Goal: Task Accomplishment & Management: Manage account settings

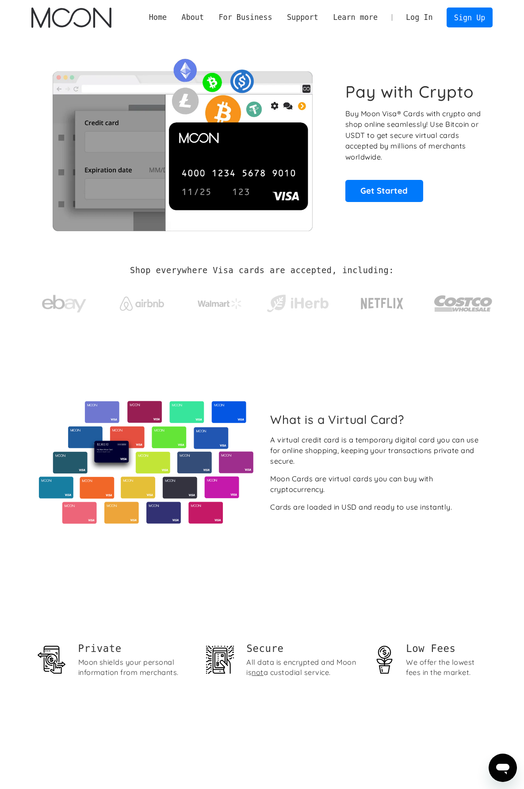
click at [427, 19] on link "Log In" at bounding box center [419, 17] width 42 height 19
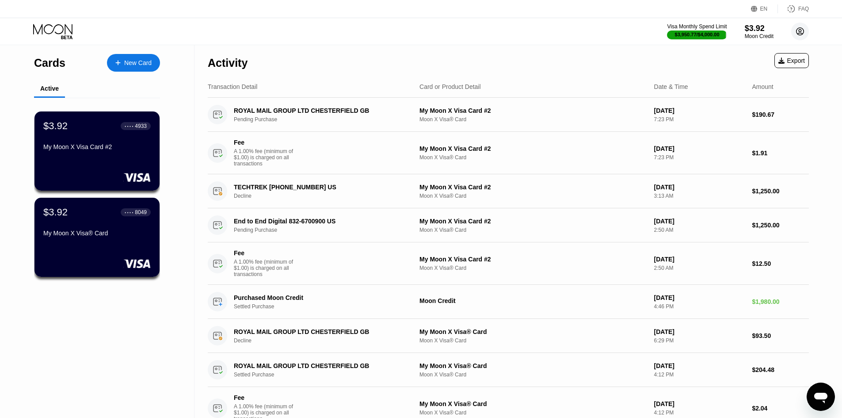
click at [800, 33] on icon at bounding box center [800, 31] width 5 height 5
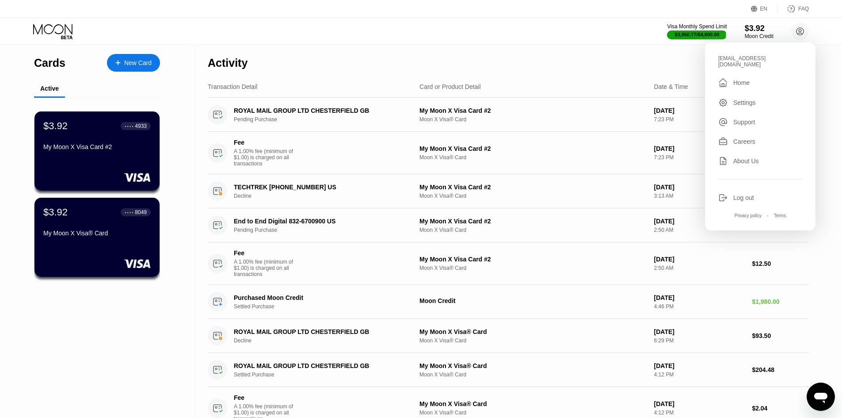
click at [748, 99] on div "Settings" at bounding box center [745, 102] width 23 height 7
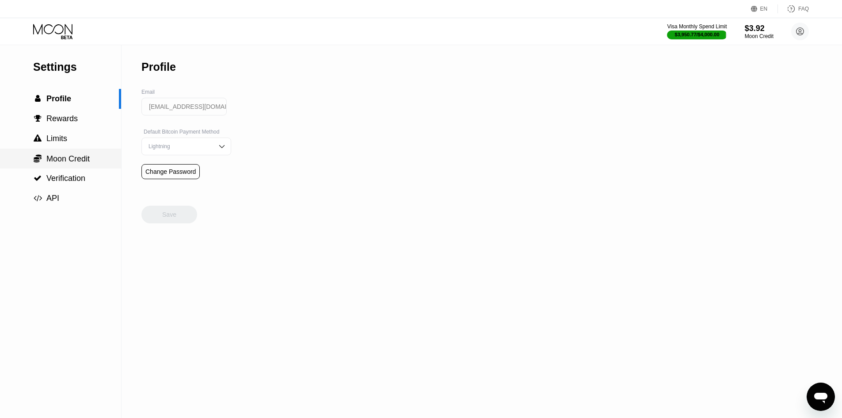
click at [71, 158] on span "Moon Credit" at bounding box center [67, 158] width 43 height 9
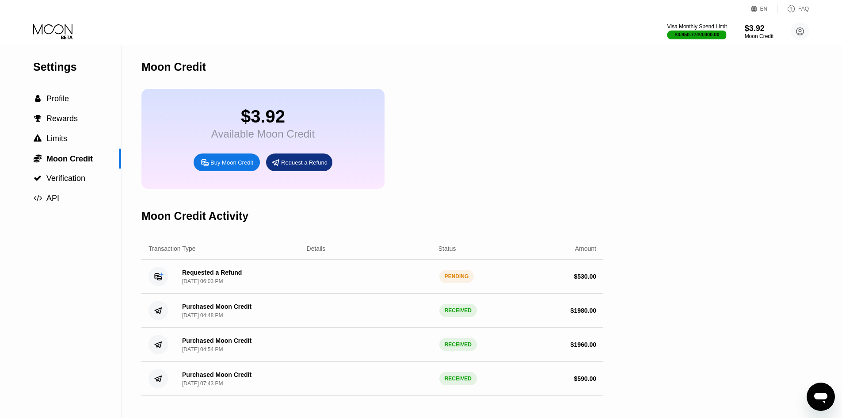
click at [224, 276] on div "Requested a Refund" at bounding box center [212, 272] width 60 height 7
drag, startPoint x: 280, startPoint y: 281, endPoint x: 287, endPoint y: 281, distance: 7.1
click at [281, 281] on div "Requested a Refund [DATE] 06:03 PM" at bounding box center [237, 276] width 125 height 15
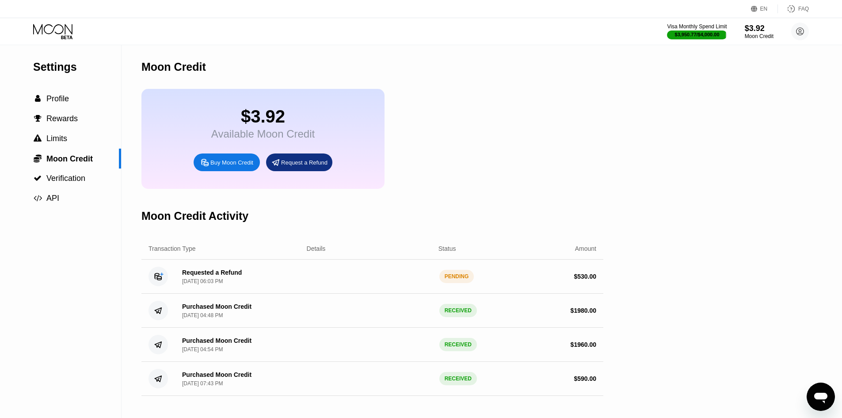
click at [465, 283] on div "PENDING" at bounding box center [457, 276] width 35 height 13
click at [162, 283] on circle at bounding box center [158, 276] width 19 height 19
